Goal: Task Accomplishment & Management: Complete application form

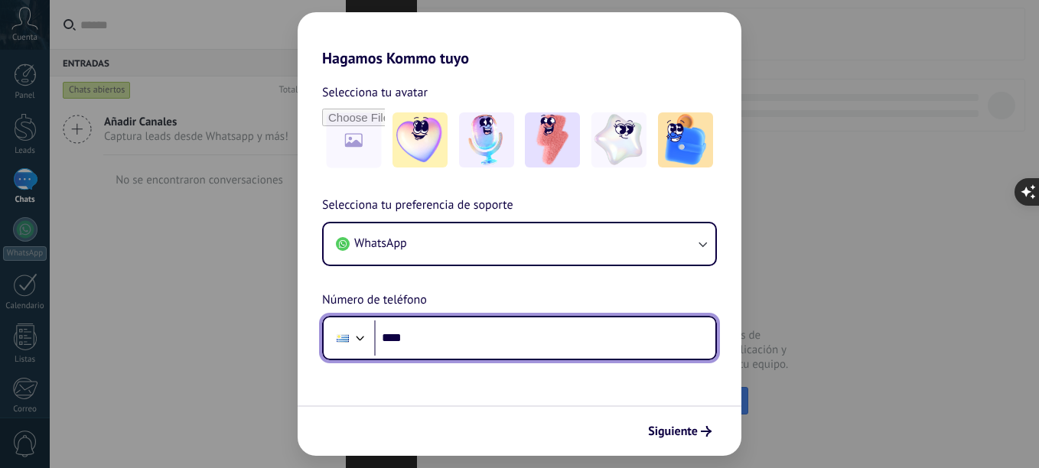
click at [423, 337] on input "****" at bounding box center [544, 338] width 341 height 35
type input "**********"
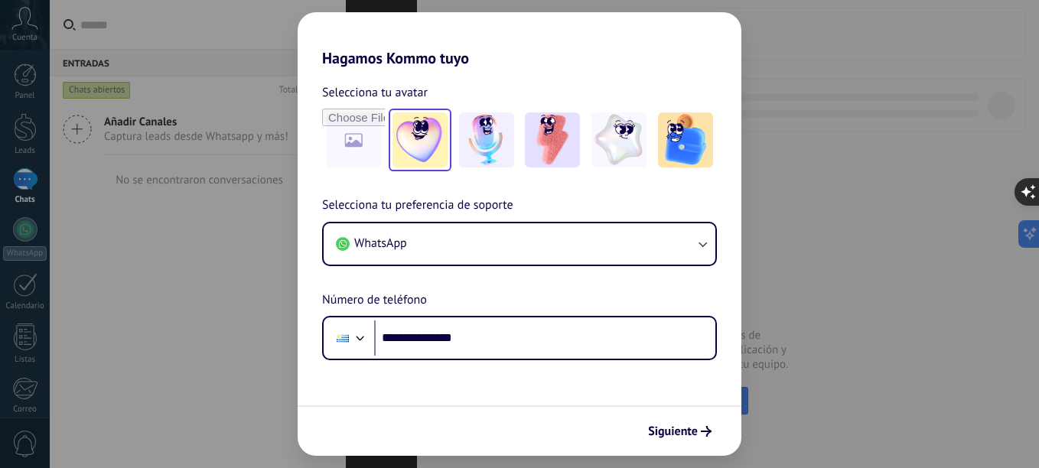
click at [409, 154] on img at bounding box center [420, 139] width 55 height 55
click at [669, 437] on span "Siguiente" at bounding box center [673, 431] width 50 height 11
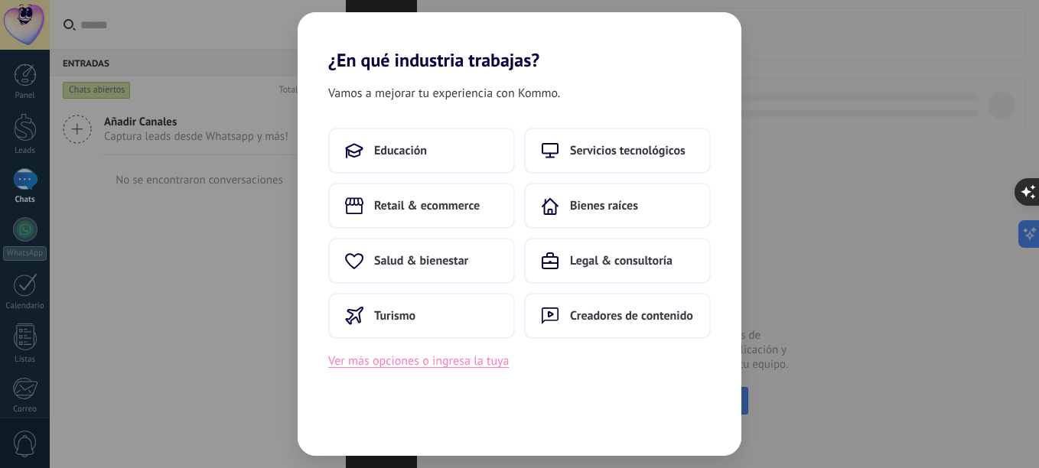
click at [415, 363] on button "Ver más opciones o ingresa la tuya" at bounding box center [418, 361] width 181 height 20
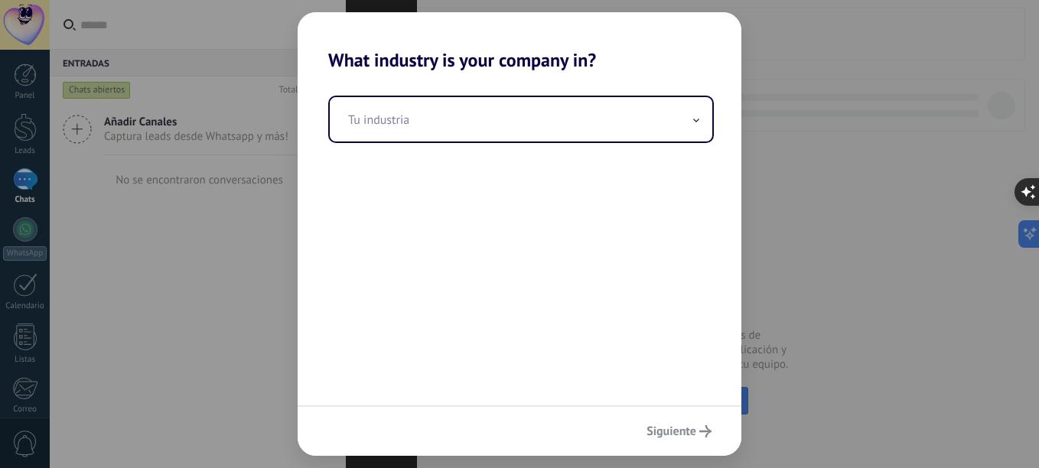
click at [666, 442] on div "Siguiente" at bounding box center [520, 431] width 444 height 50
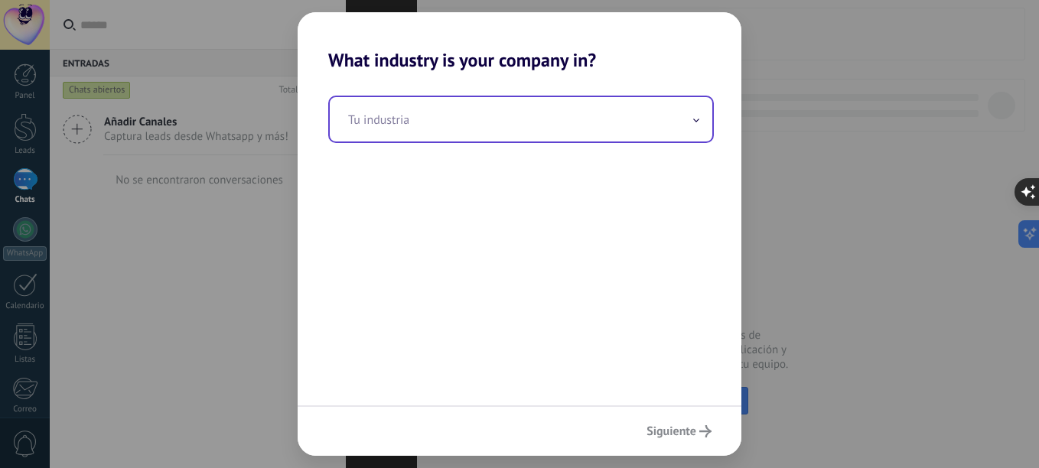
click at [679, 125] on input "text" at bounding box center [521, 119] width 383 height 44
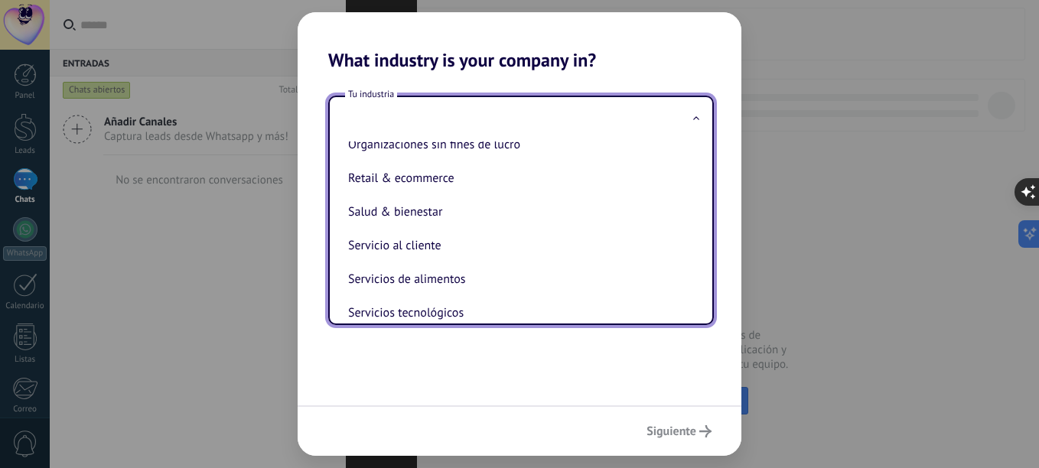
scroll to position [252, 0]
drag, startPoint x: 399, startPoint y: 210, endPoint x: 404, endPoint y: 222, distance: 13.4
click at [399, 210] on li "Retail & ecommerce" at bounding box center [518, 212] width 352 height 34
type input "**********"
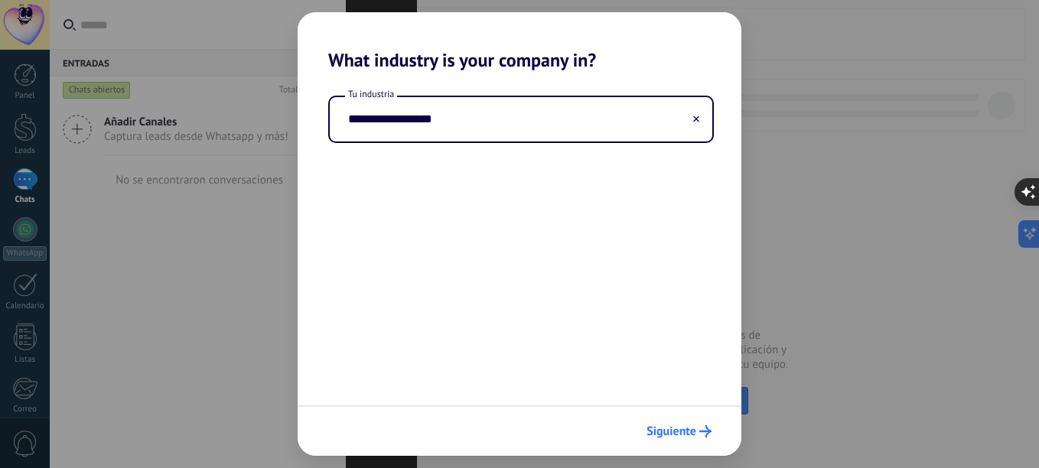
click at [661, 432] on span "Siguiente" at bounding box center [672, 431] width 50 height 11
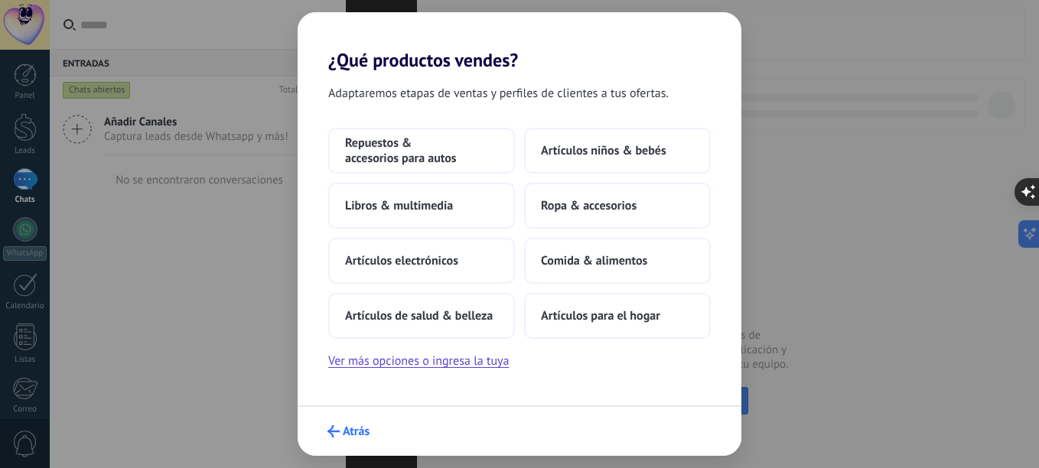
click at [344, 434] on span "Atrás" at bounding box center [356, 431] width 27 height 11
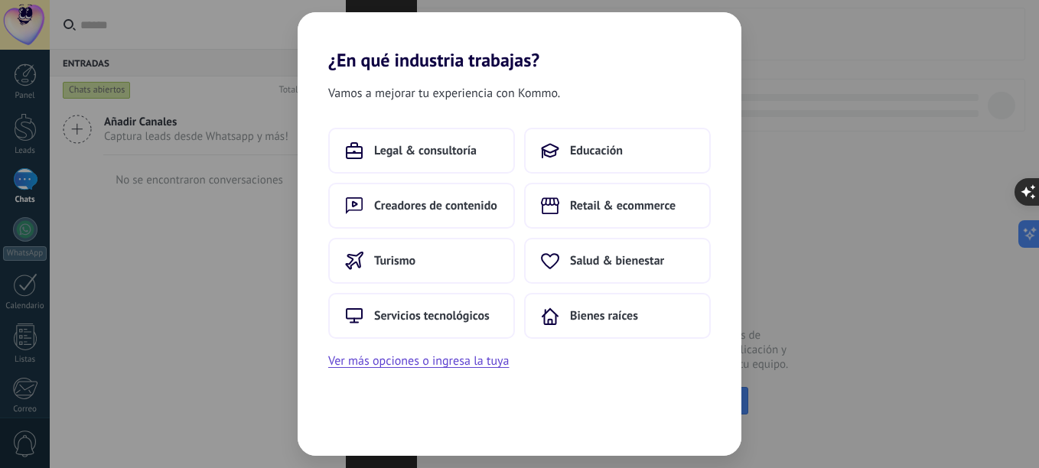
click at [151, 289] on div "¿En qué industria trabajas? Vamos a mejorar tu experiencia con Kommo. Legal & c…" at bounding box center [519, 234] width 1039 height 468
click at [413, 210] on span "Creadores de contenido" at bounding box center [435, 205] width 123 height 15
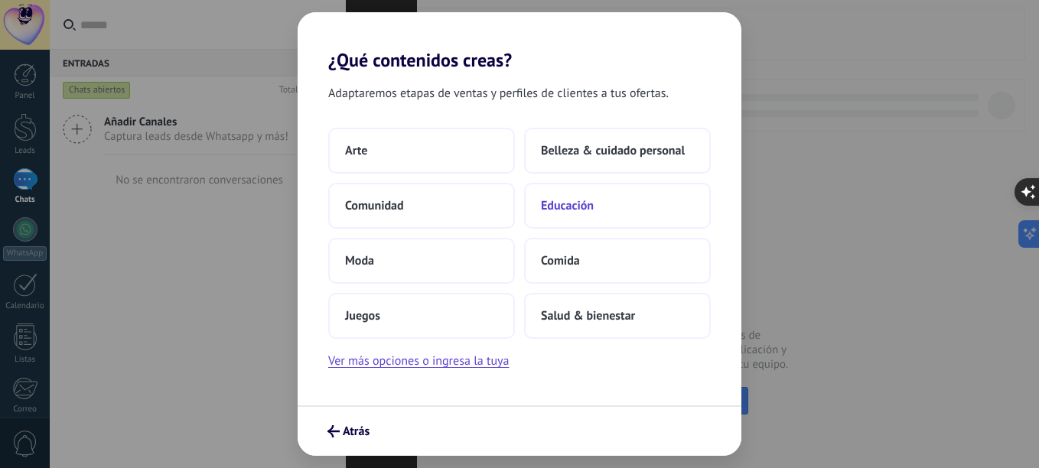
click at [568, 211] on span "Educación" at bounding box center [567, 205] width 53 height 15
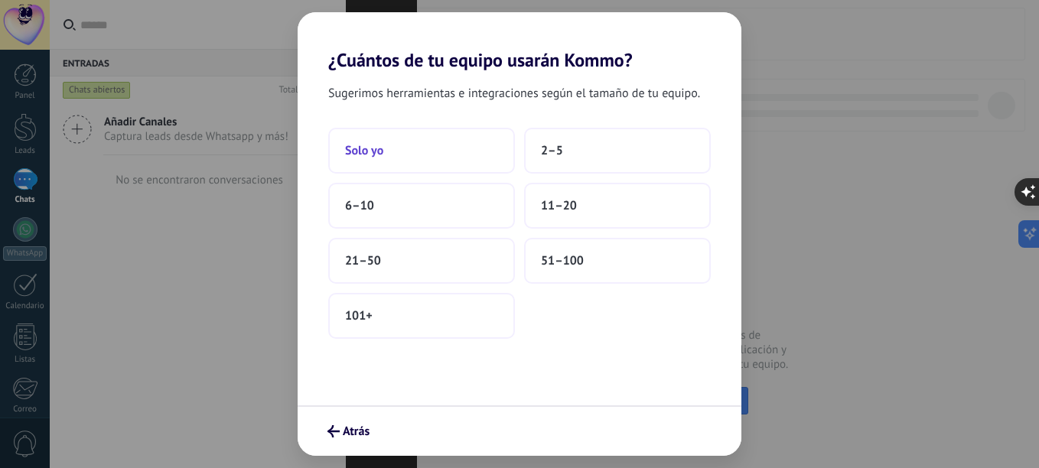
click at [387, 151] on button "Solo yo" at bounding box center [421, 151] width 187 height 46
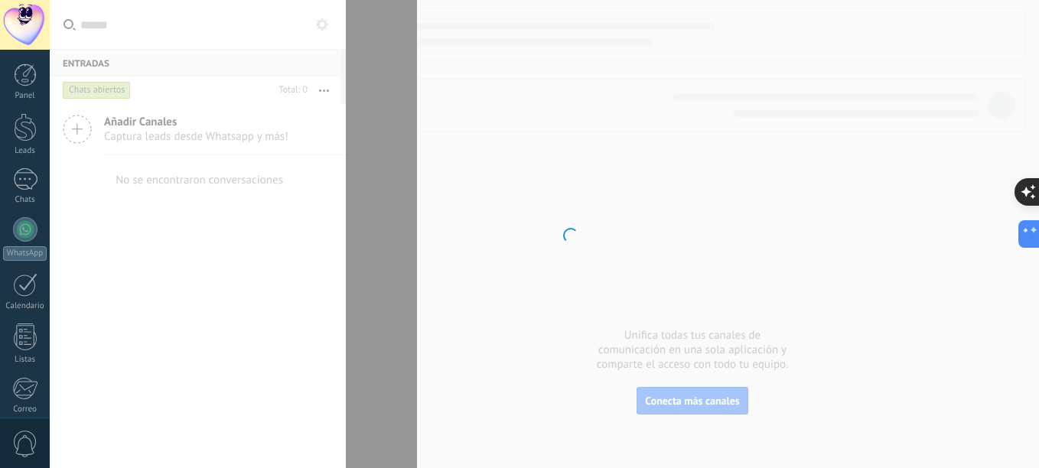
scroll to position [168, 0]
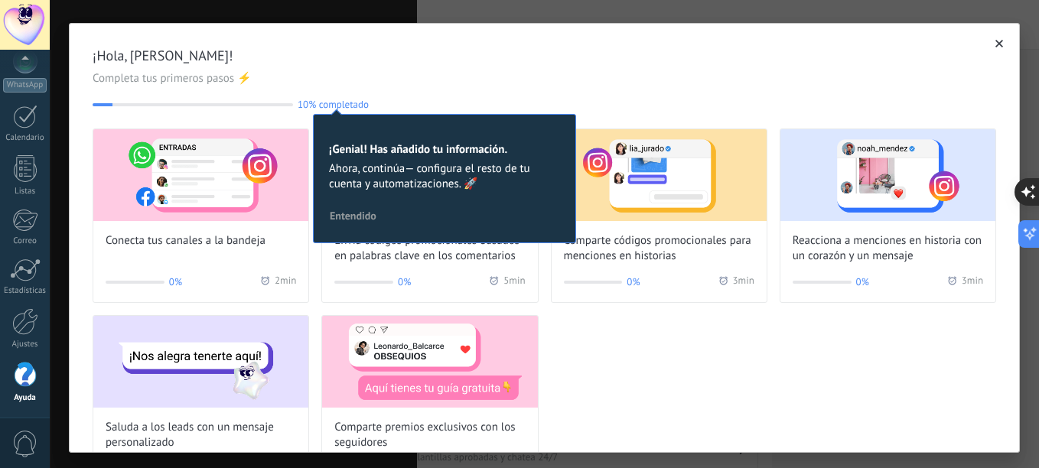
click at [431, 80] on span "Completa tus primeros pasos ⚡" at bounding box center [545, 78] width 904 height 15
click at [992, 47] on button "button" at bounding box center [999, 43] width 15 height 15
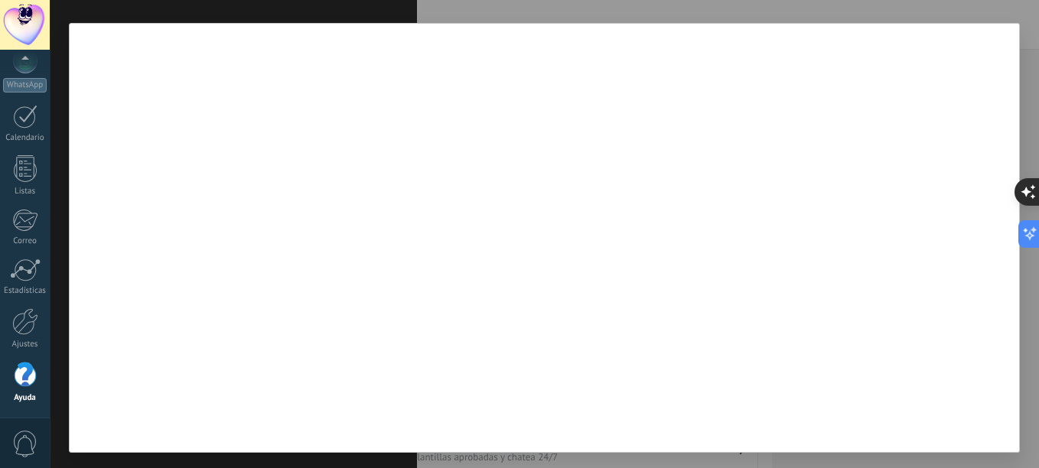
click at [217, 252] on div at bounding box center [544, 238] width 951 height 430
click at [21, 83] on div "WhatsApp" at bounding box center [25, 85] width 44 height 15
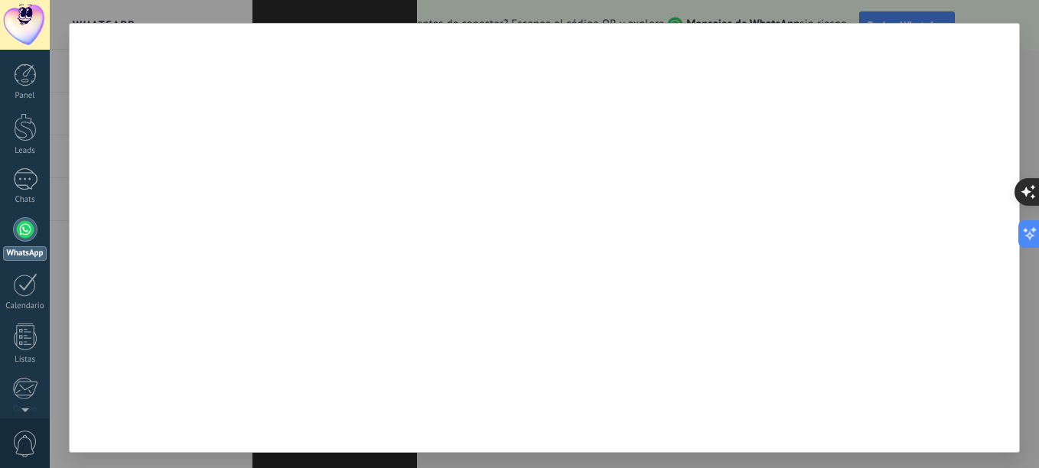
drag, startPoint x: 800, startPoint y: 118, endPoint x: 792, endPoint y: 121, distance: 9.0
click at [793, 121] on div at bounding box center [544, 238] width 951 height 430
click at [34, 187] on div at bounding box center [25, 179] width 24 height 22
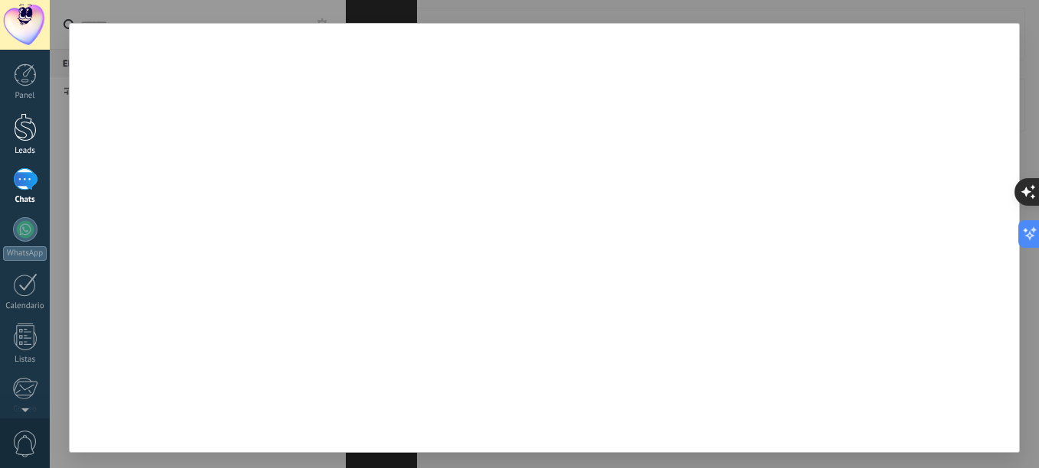
click at [28, 131] on div at bounding box center [25, 127] width 23 height 28
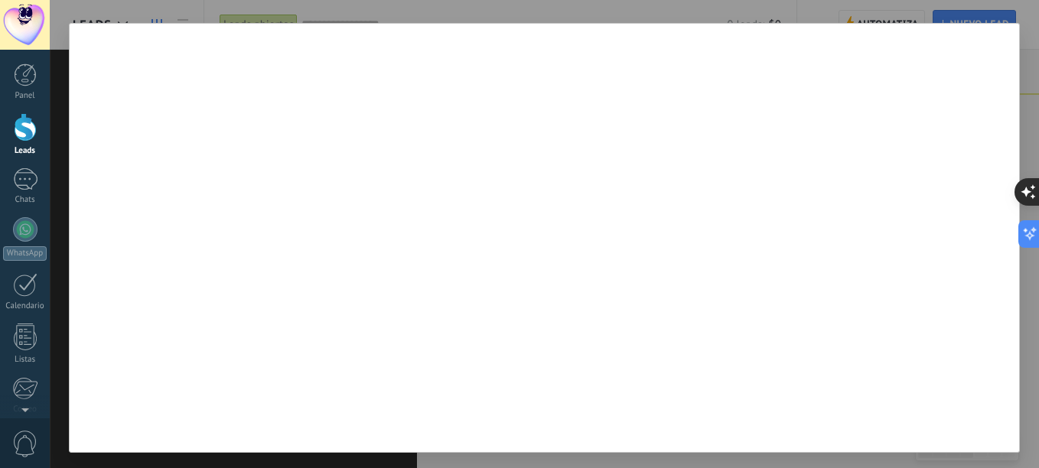
click at [966, 89] on div at bounding box center [544, 238] width 951 height 430
drag, startPoint x: 842, startPoint y: 288, endPoint x: 852, endPoint y: 178, distance: 110.6
click at [855, 177] on div at bounding box center [544, 238] width 951 height 430
